Goal: Information Seeking & Learning: Learn about a topic

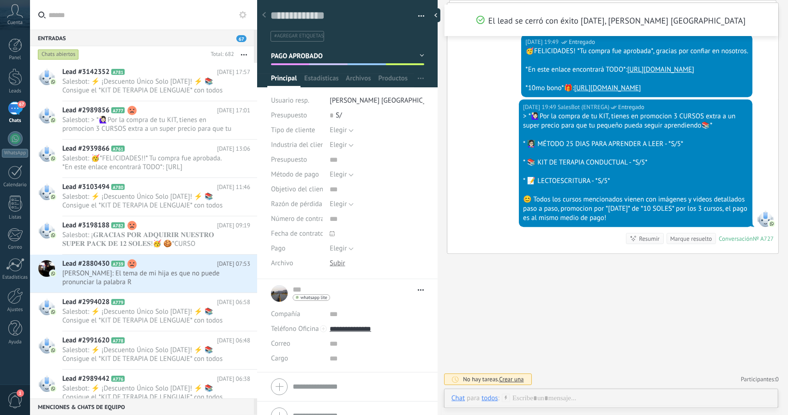
scroll to position [14, 0]
click at [15, 337] on link "Ayuda" at bounding box center [15, 332] width 30 height 25
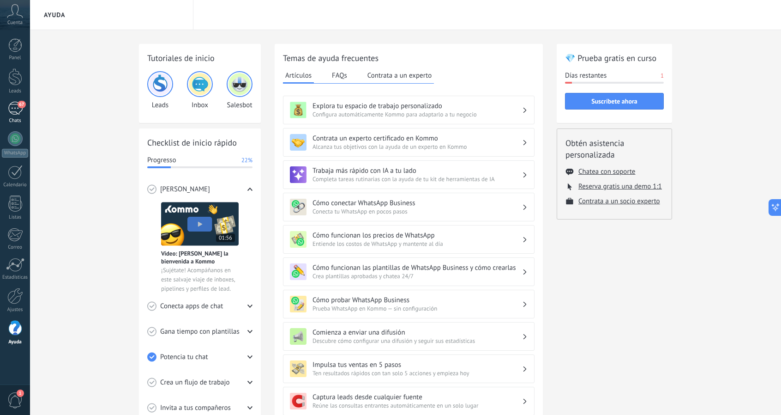
click at [17, 104] on div "67" at bounding box center [15, 108] width 15 height 13
